Goal: Information Seeking & Learning: Understand process/instructions

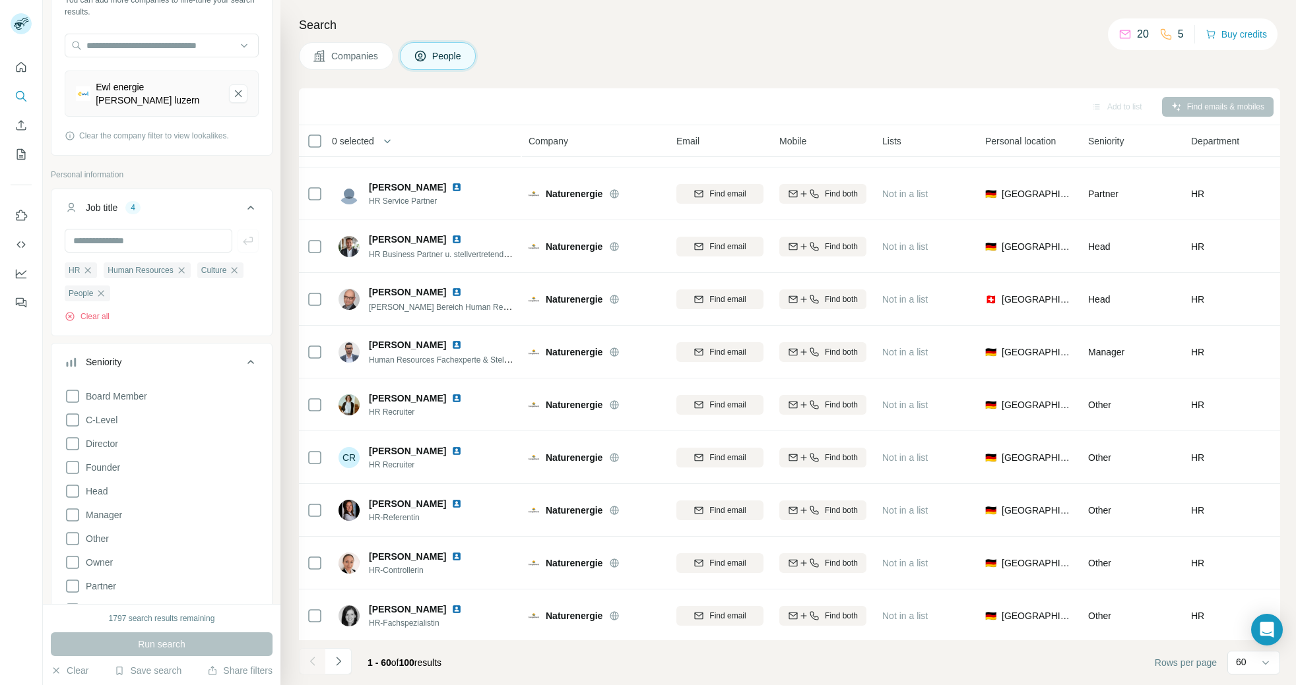
scroll to position [2683, 0]
click at [13, 68] on button "Quick start" at bounding box center [21, 67] width 21 height 24
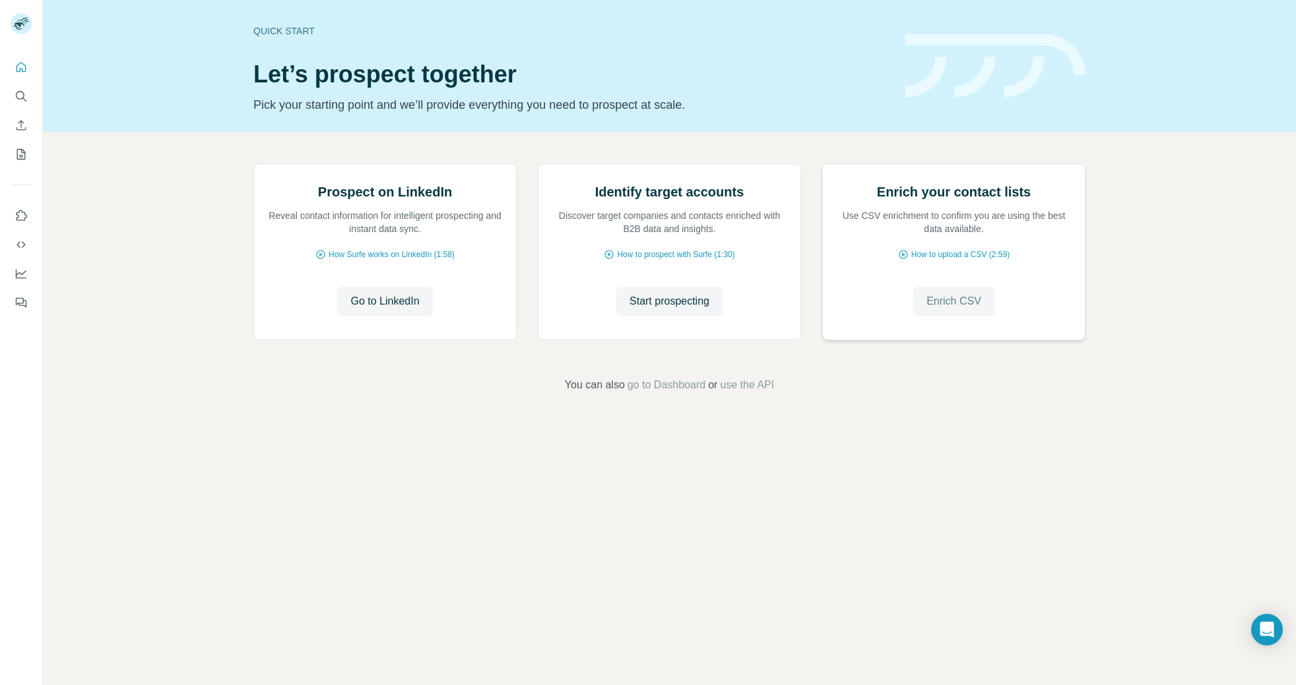
click at [957, 309] on span "Enrich CSV" at bounding box center [953, 302] width 55 height 16
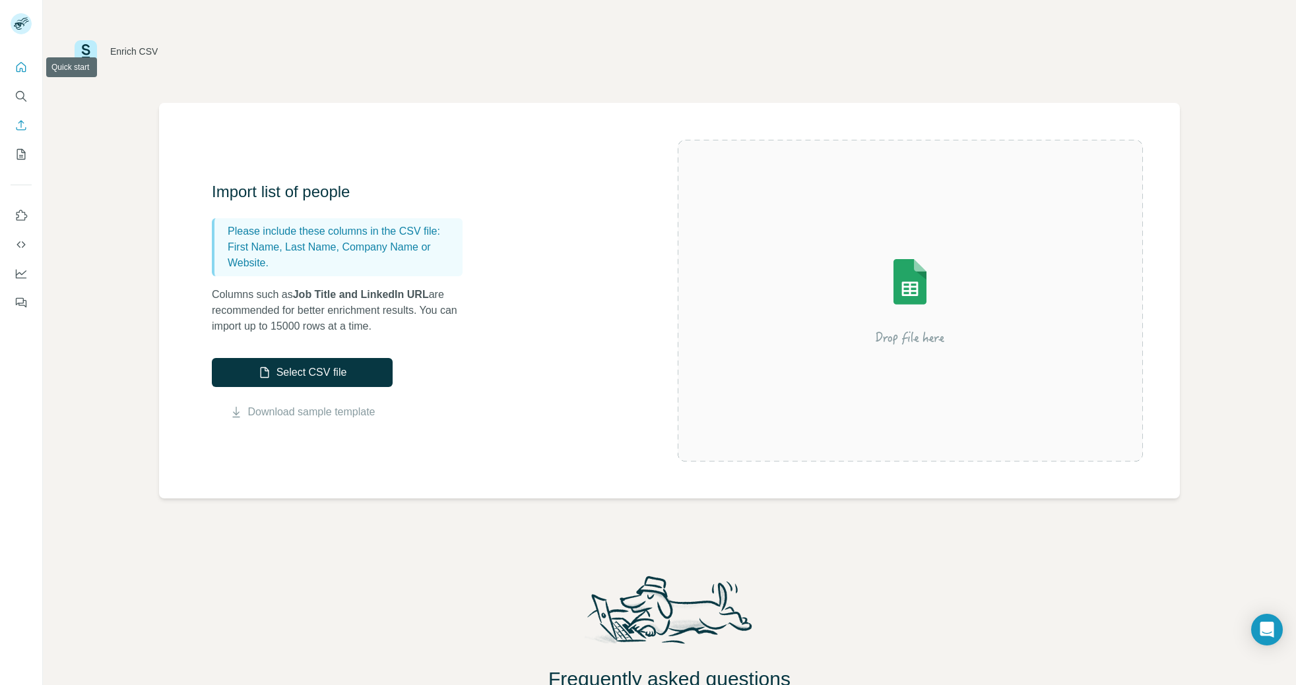
click at [24, 66] on icon "Quick start" at bounding box center [21, 67] width 13 height 13
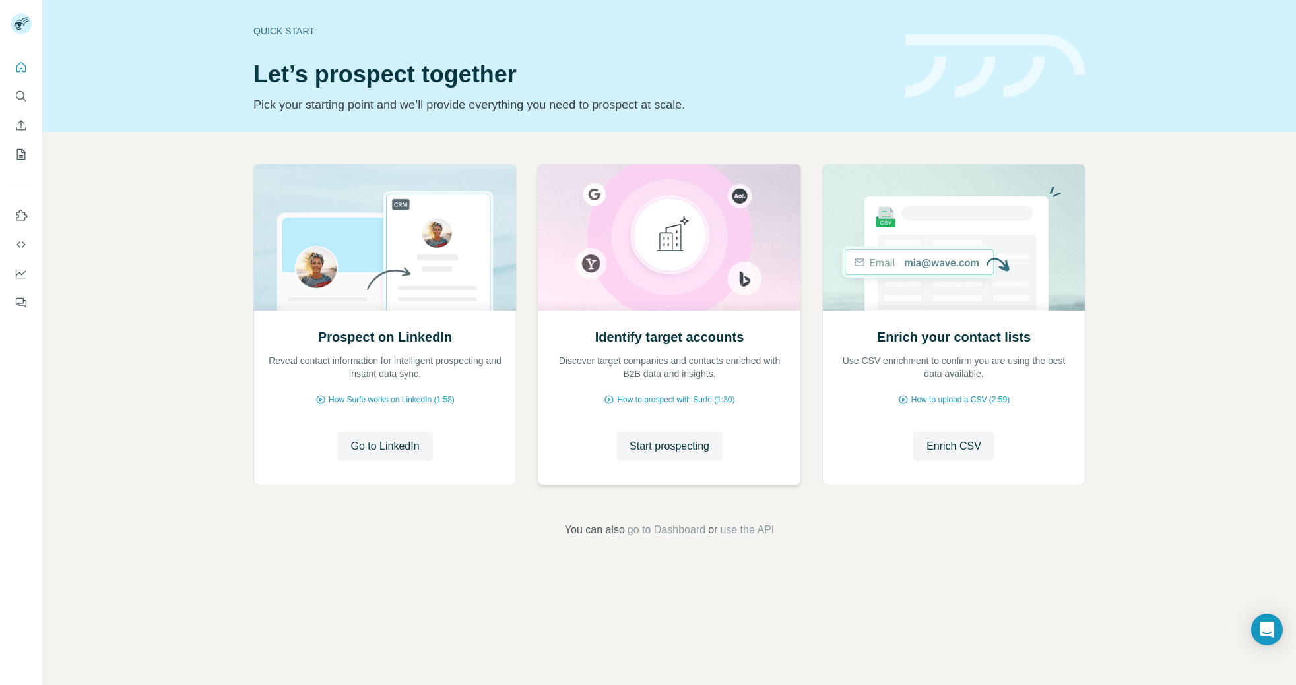
click at [642, 264] on img at bounding box center [669, 237] width 263 height 146
click at [680, 442] on span "Start prospecting" at bounding box center [669, 447] width 80 height 16
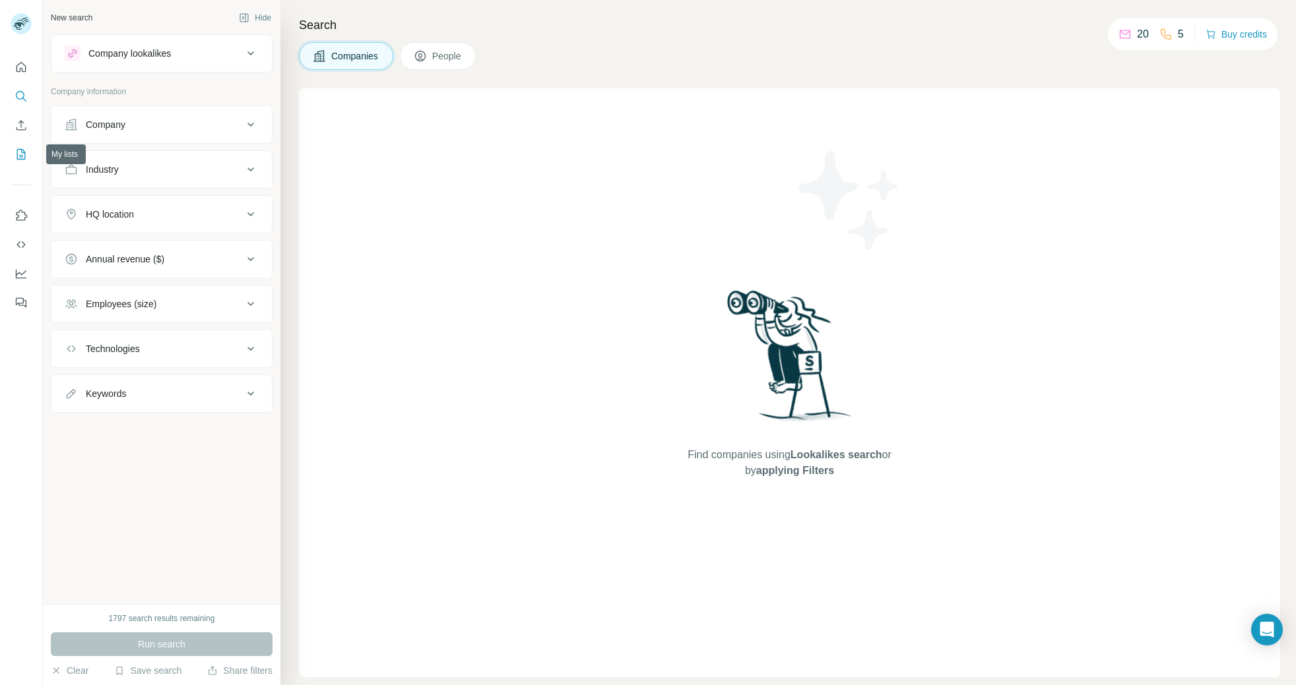
click at [21, 153] on icon "My lists" at bounding box center [21, 154] width 13 height 13
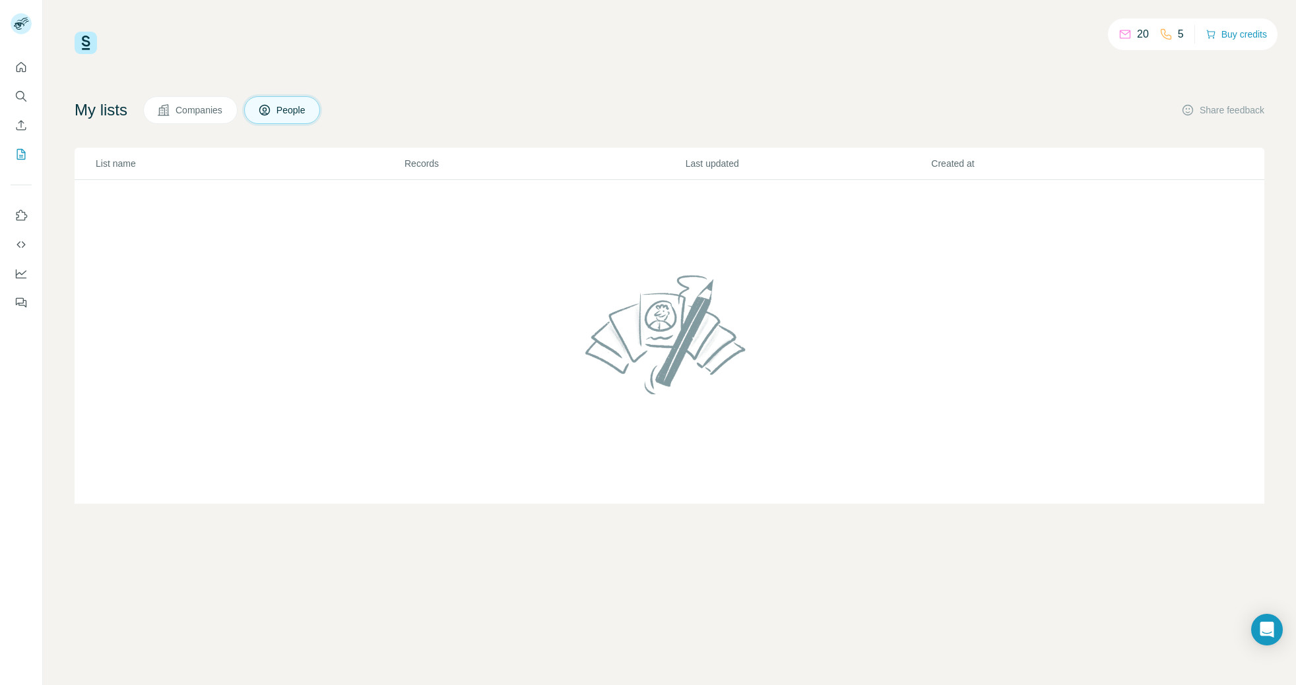
click at [208, 113] on span "Companies" at bounding box center [199, 110] width 48 height 13
click at [24, 67] on icon "Quick start" at bounding box center [21, 67] width 13 height 13
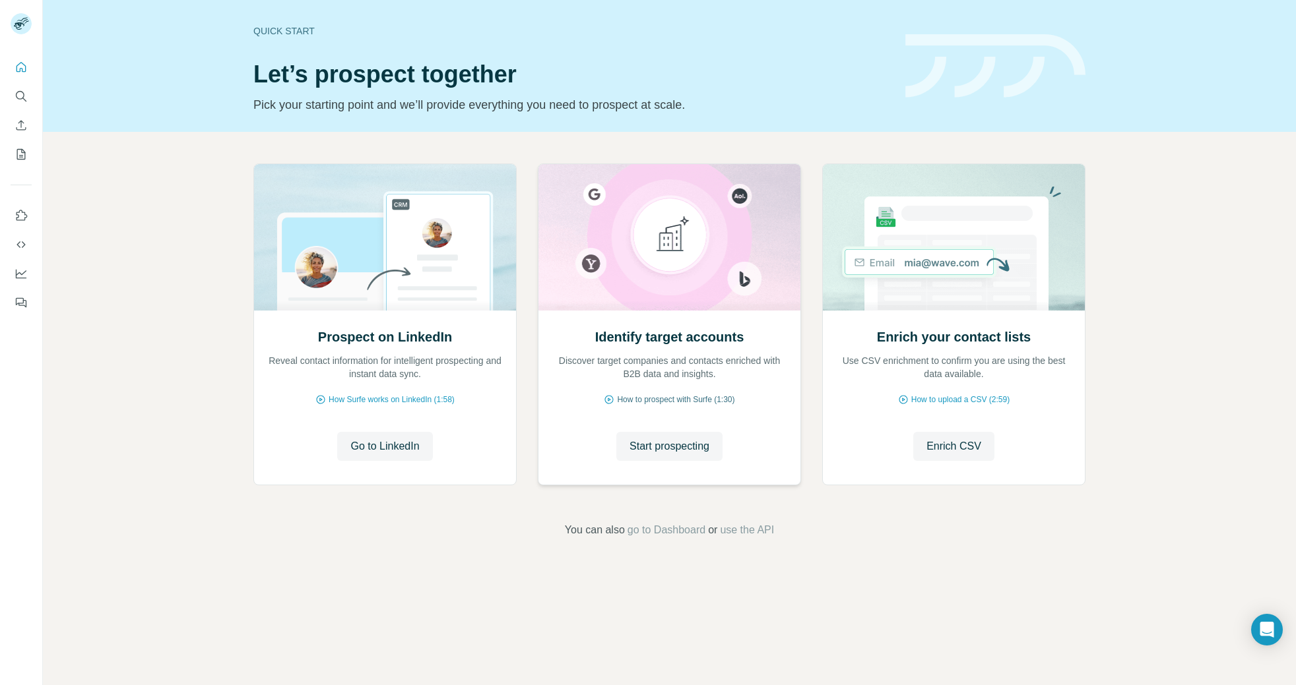
click at [696, 398] on span "How to prospect with Surfe (1:30)" at bounding box center [675, 400] width 117 height 12
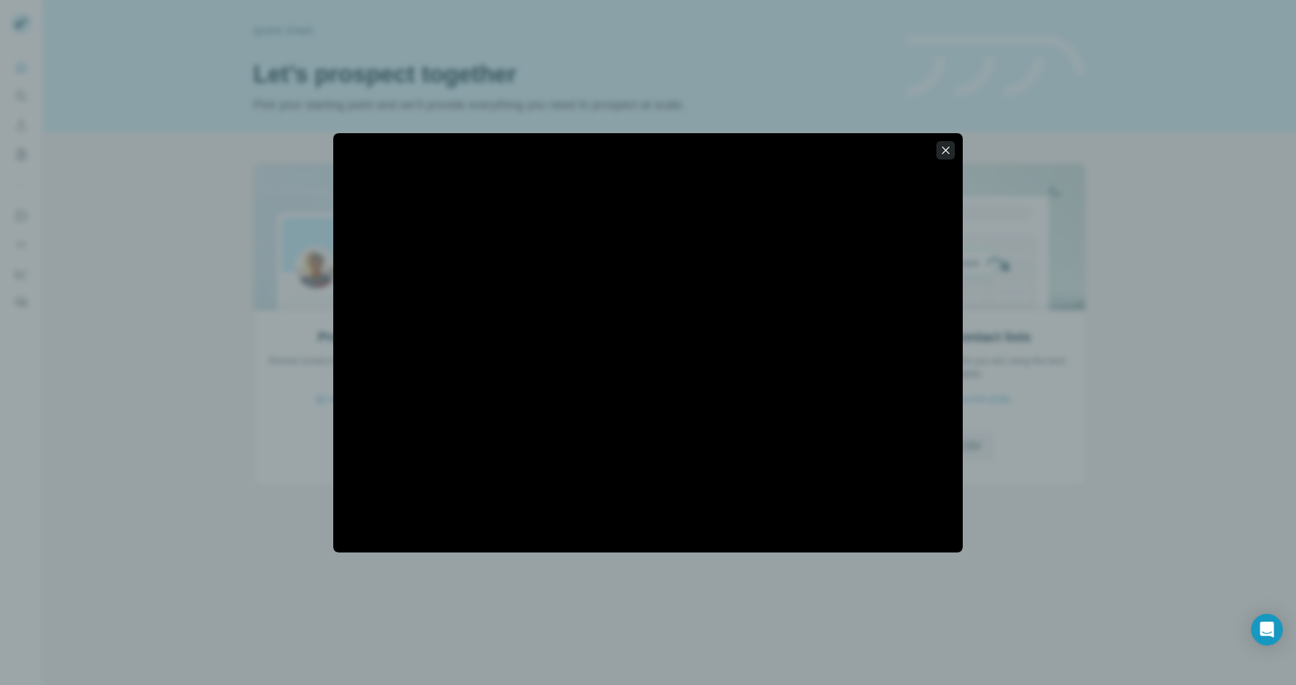
click at [943, 152] on icon "button" at bounding box center [945, 149] width 7 height 7
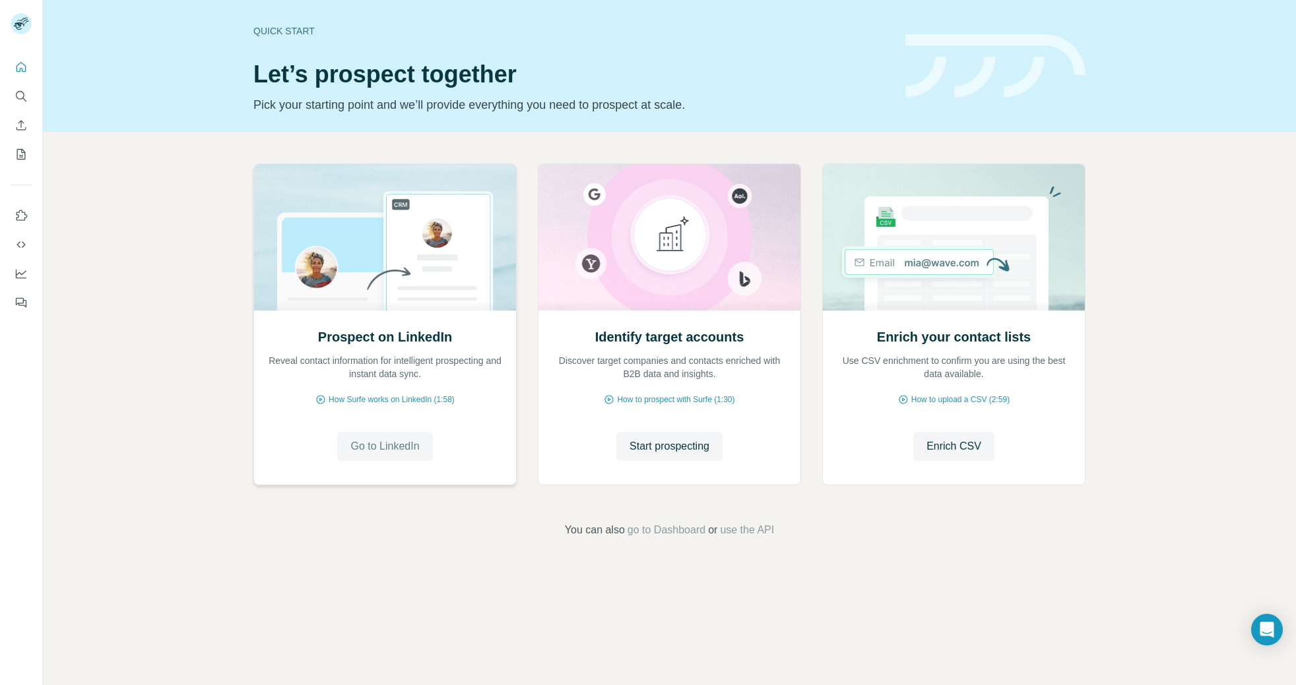
click at [371, 441] on span "Go to LinkedIn" at bounding box center [384, 447] width 69 height 16
click at [397, 397] on span "How Surfe works on LinkedIn (1:58)" at bounding box center [392, 400] width 126 height 12
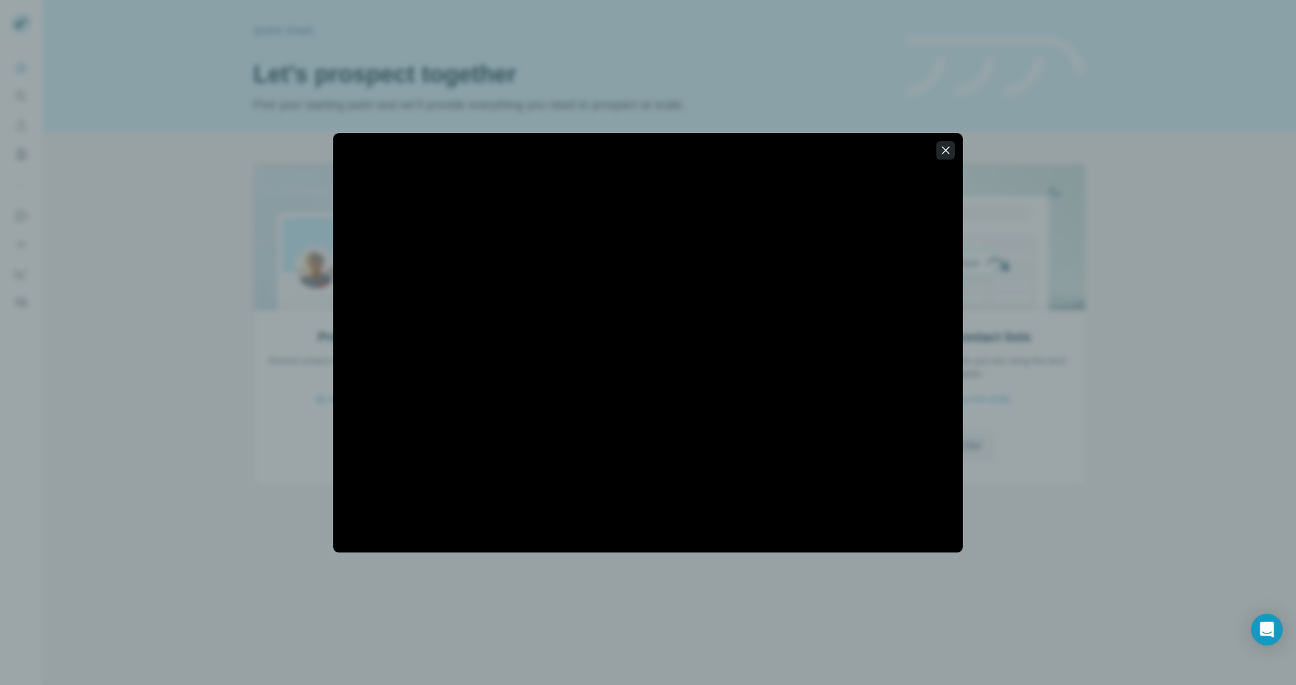
click at [944, 148] on icon "button" at bounding box center [945, 150] width 13 height 13
